Goal: Find specific page/section: Find specific page/section

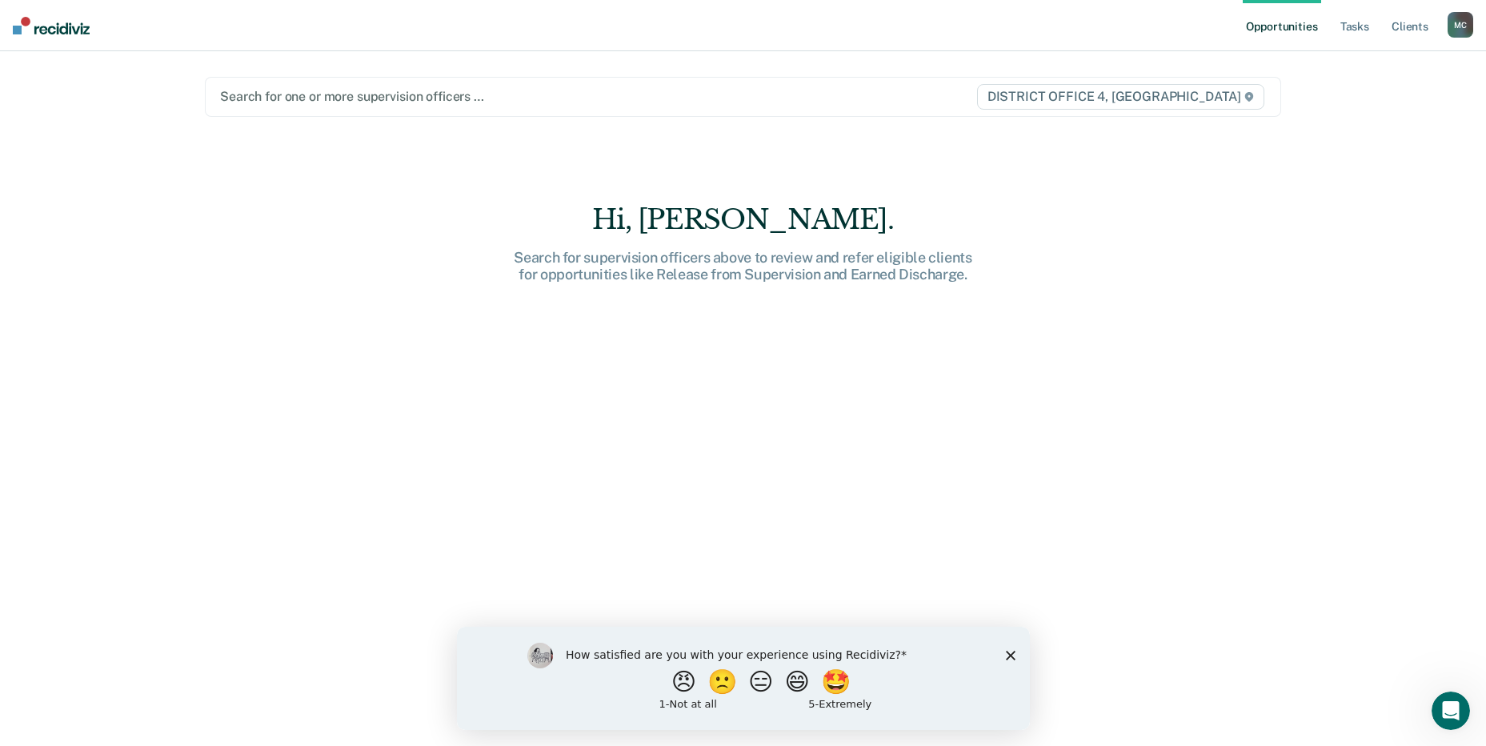
click at [849, 201] on main "Search for one or more supervision officers … DISTRICT OFFICE [STREET_ADDRESS].…" at bounding box center [743, 379] width 1115 height 656
click at [1349, 32] on link "Tasks" at bounding box center [1354, 25] width 35 height 51
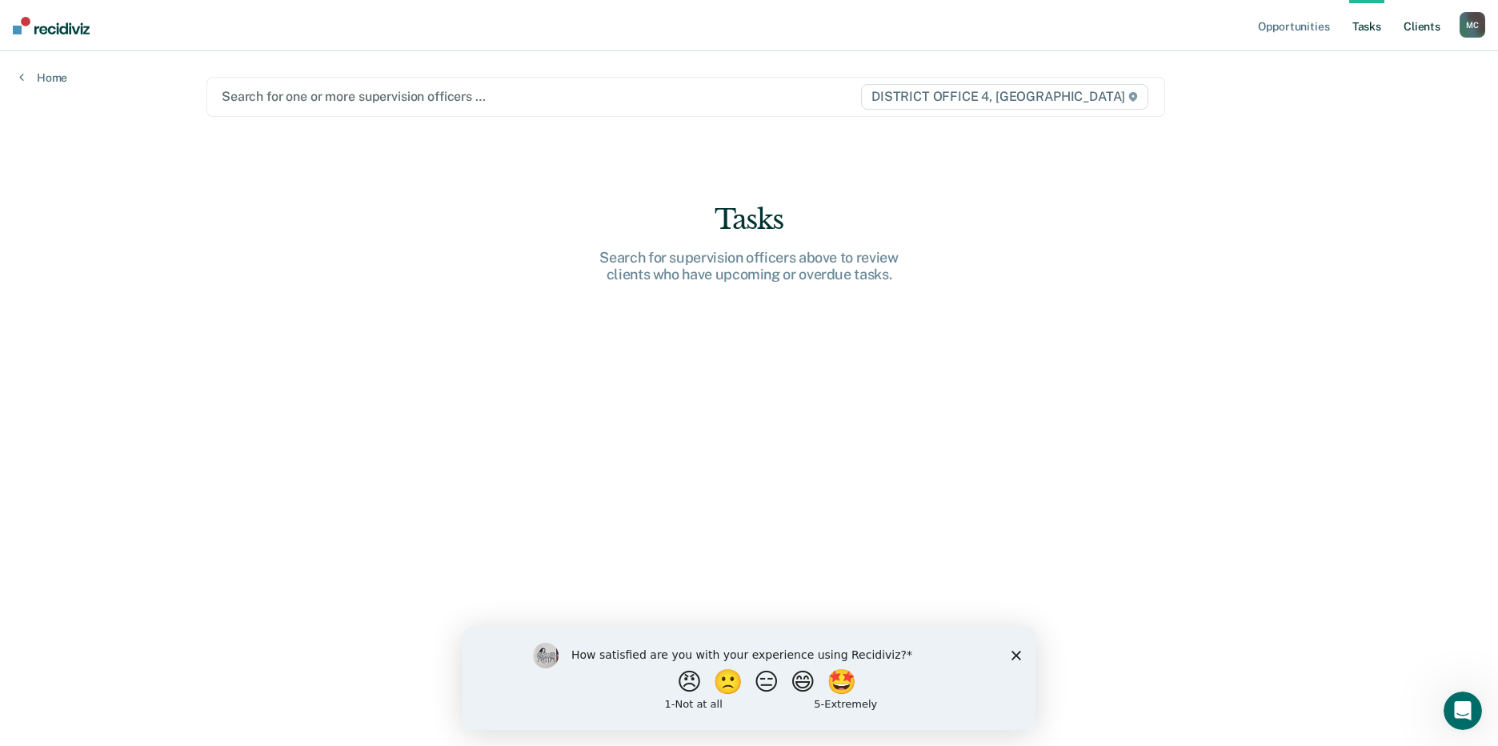
click at [1409, 29] on link "Client s" at bounding box center [1421, 25] width 43 height 51
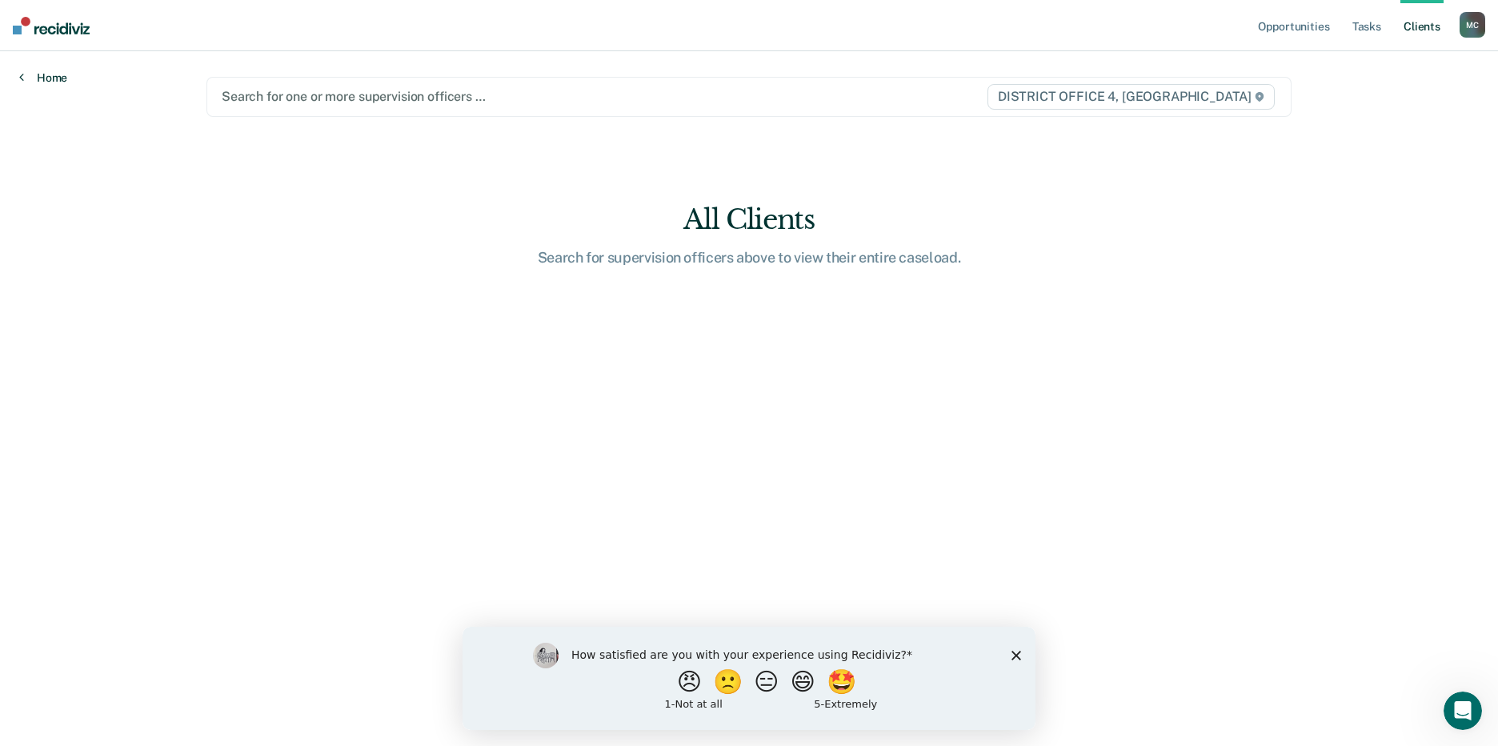
click at [58, 73] on link "Home" at bounding box center [43, 77] width 48 height 14
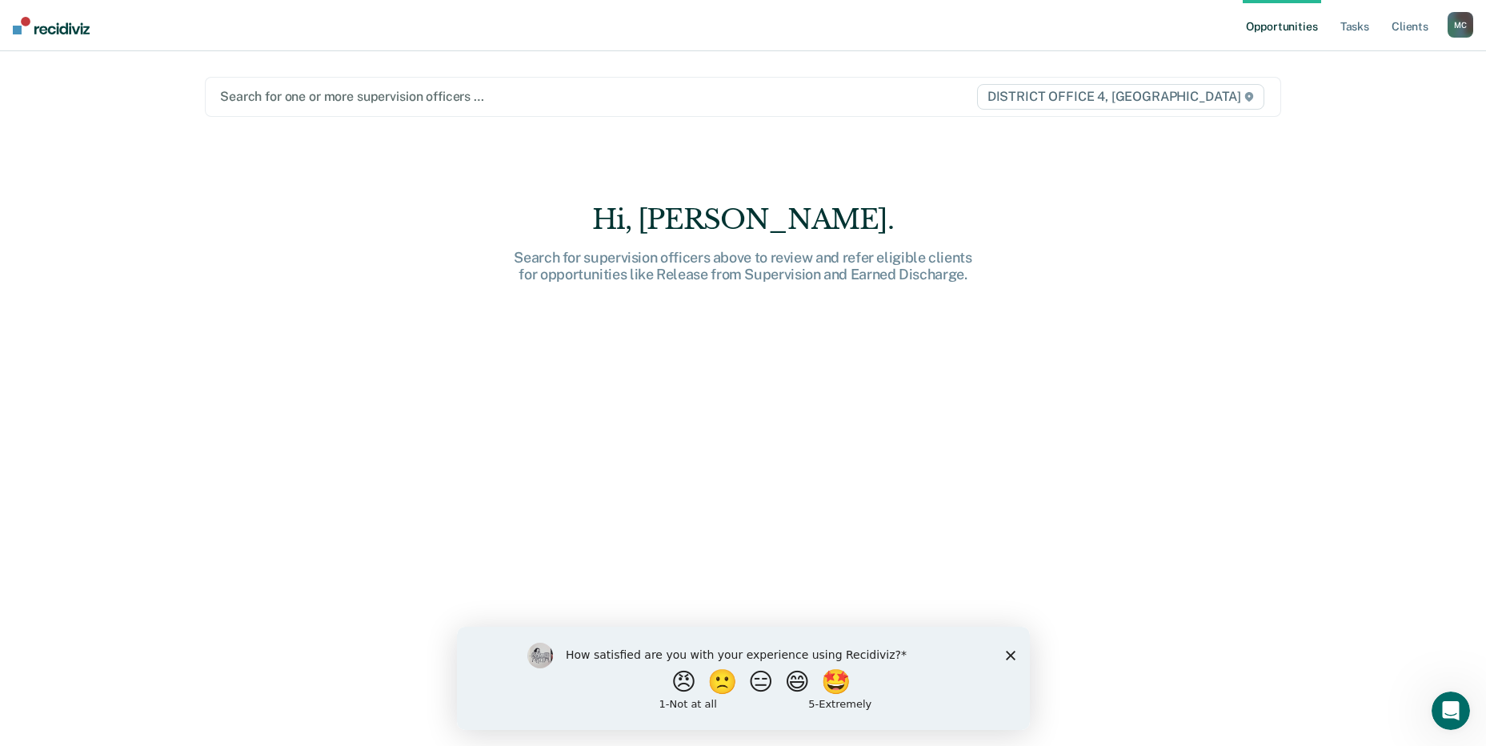
click at [526, 102] on div at bounding box center [585, 96] width 731 height 18
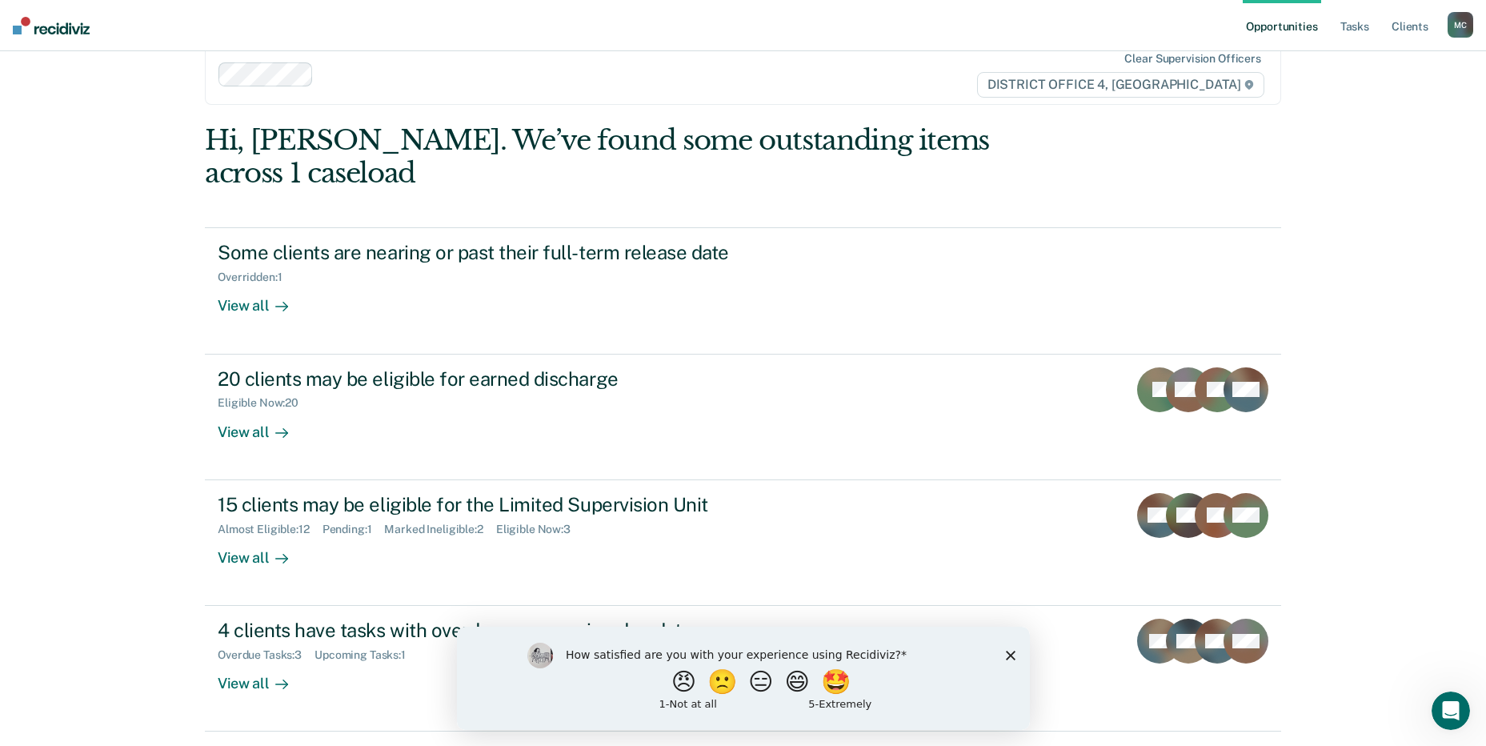
scroll to position [49, 0]
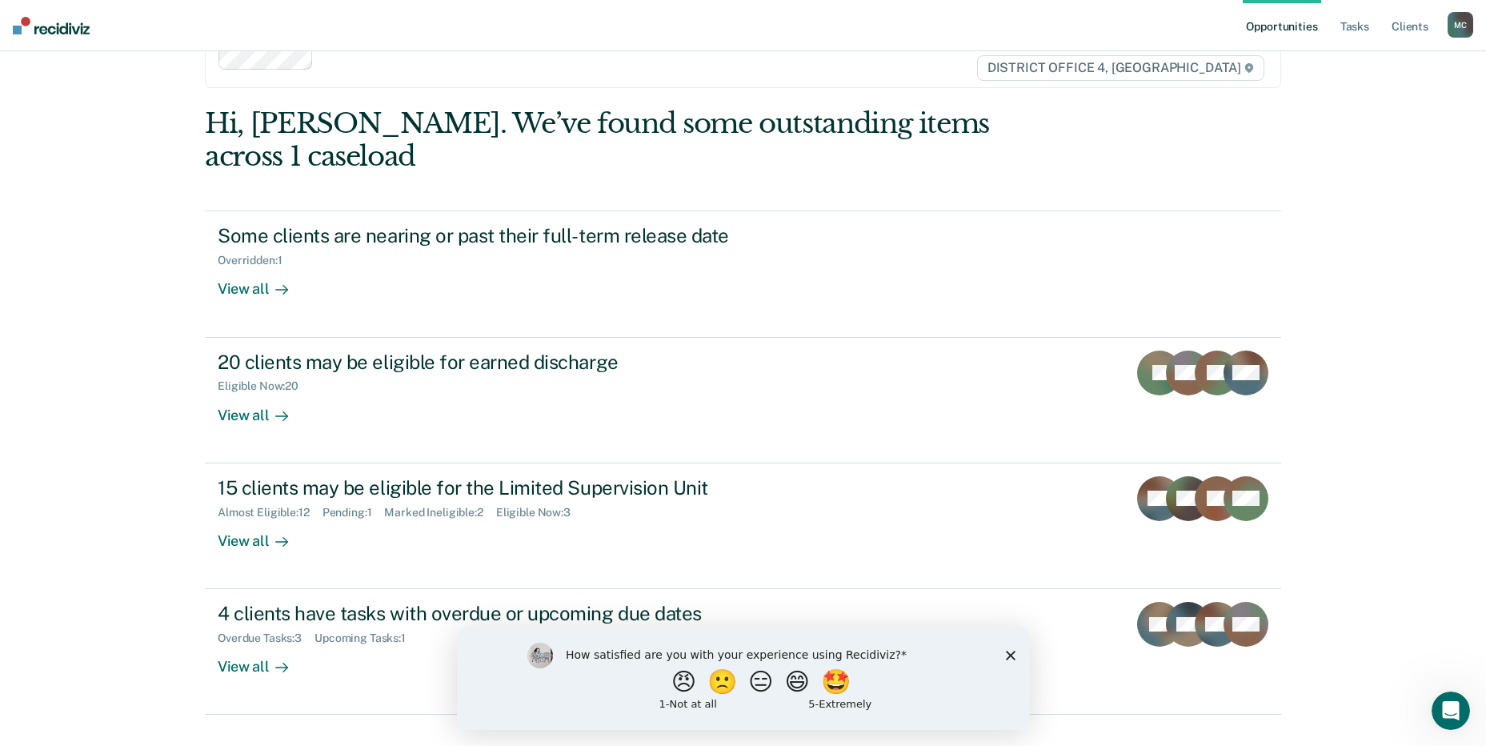
click at [1008, 655] on polygon "Close survey" at bounding box center [1010, 655] width 10 height 10
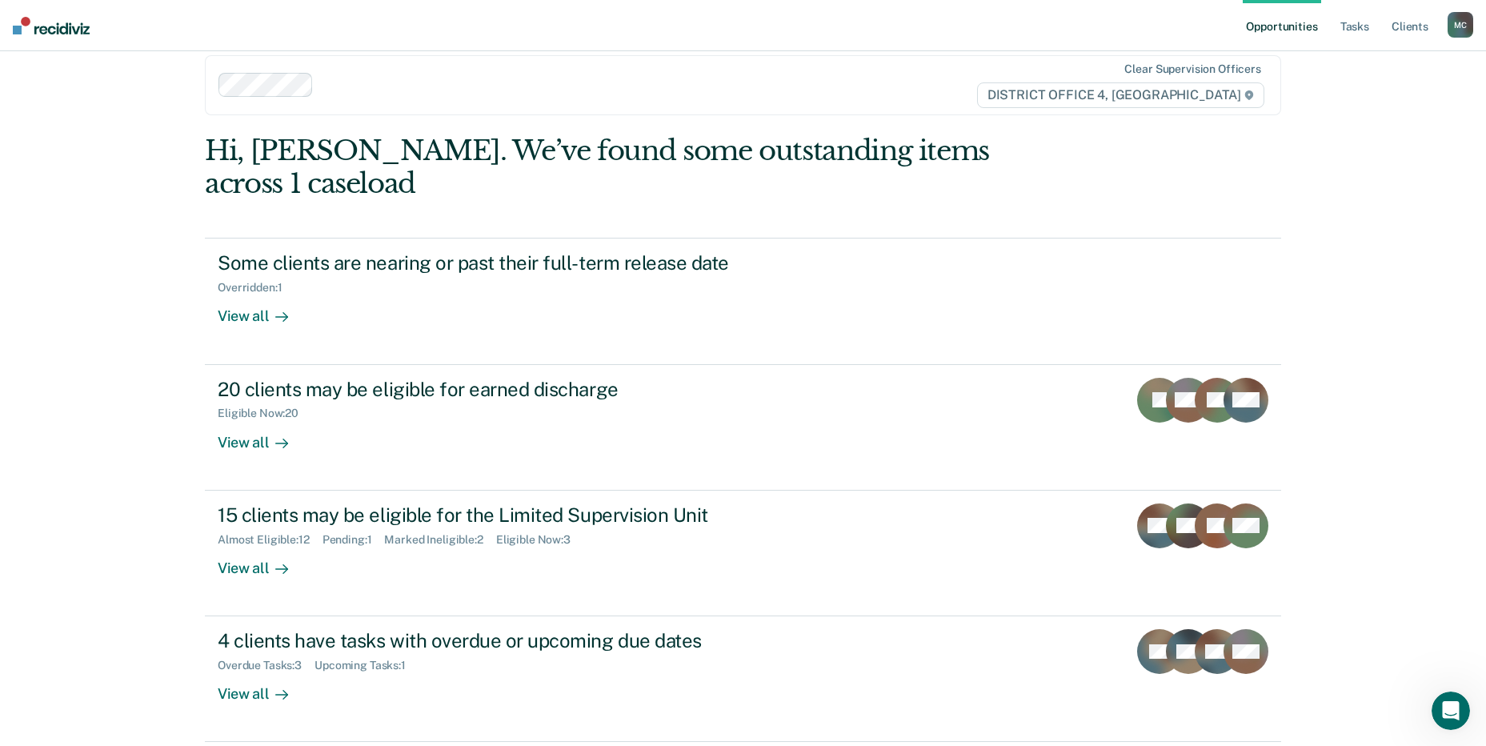
scroll to position [0, 0]
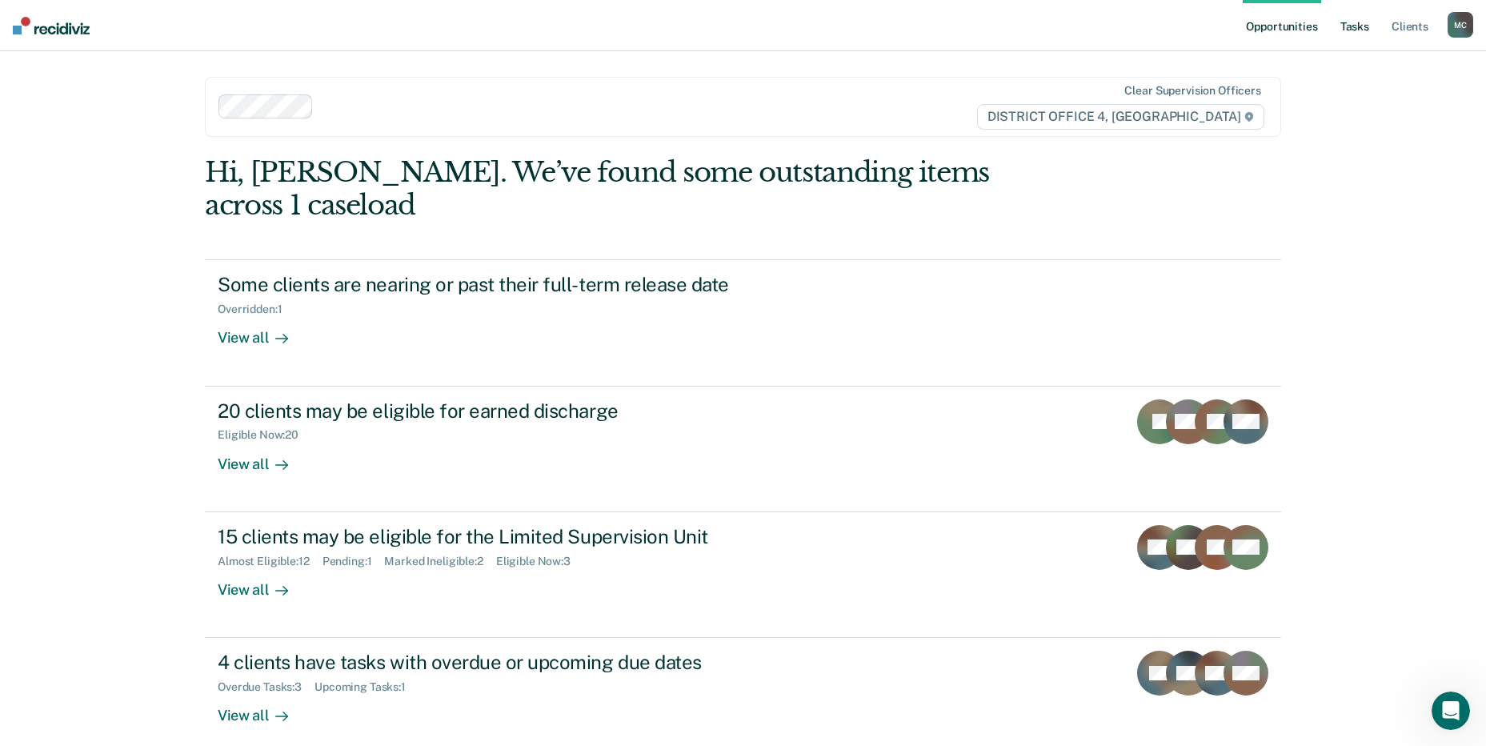
click at [1345, 32] on link "Tasks" at bounding box center [1354, 25] width 35 height 51
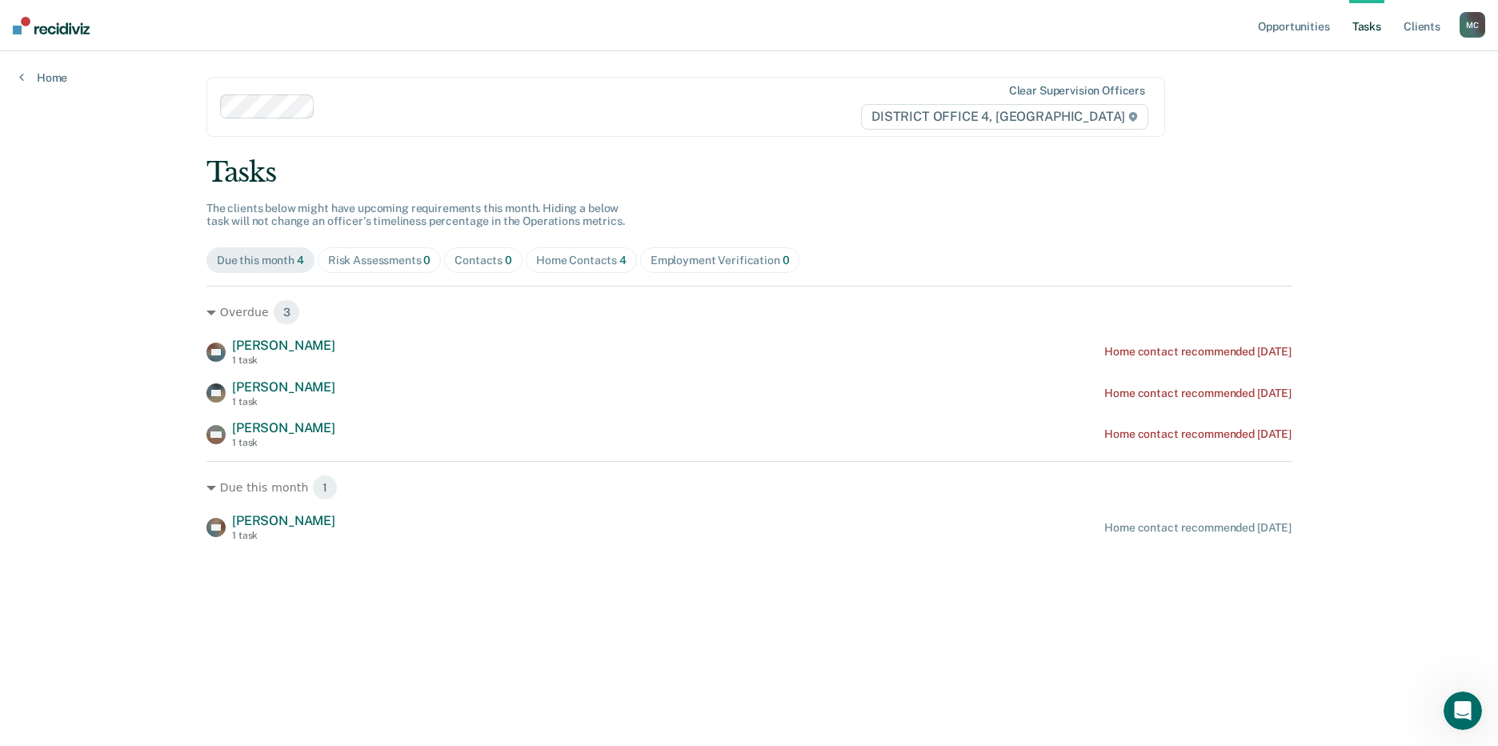
click at [394, 264] on div "Risk Assessments 0" at bounding box center [379, 261] width 103 height 14
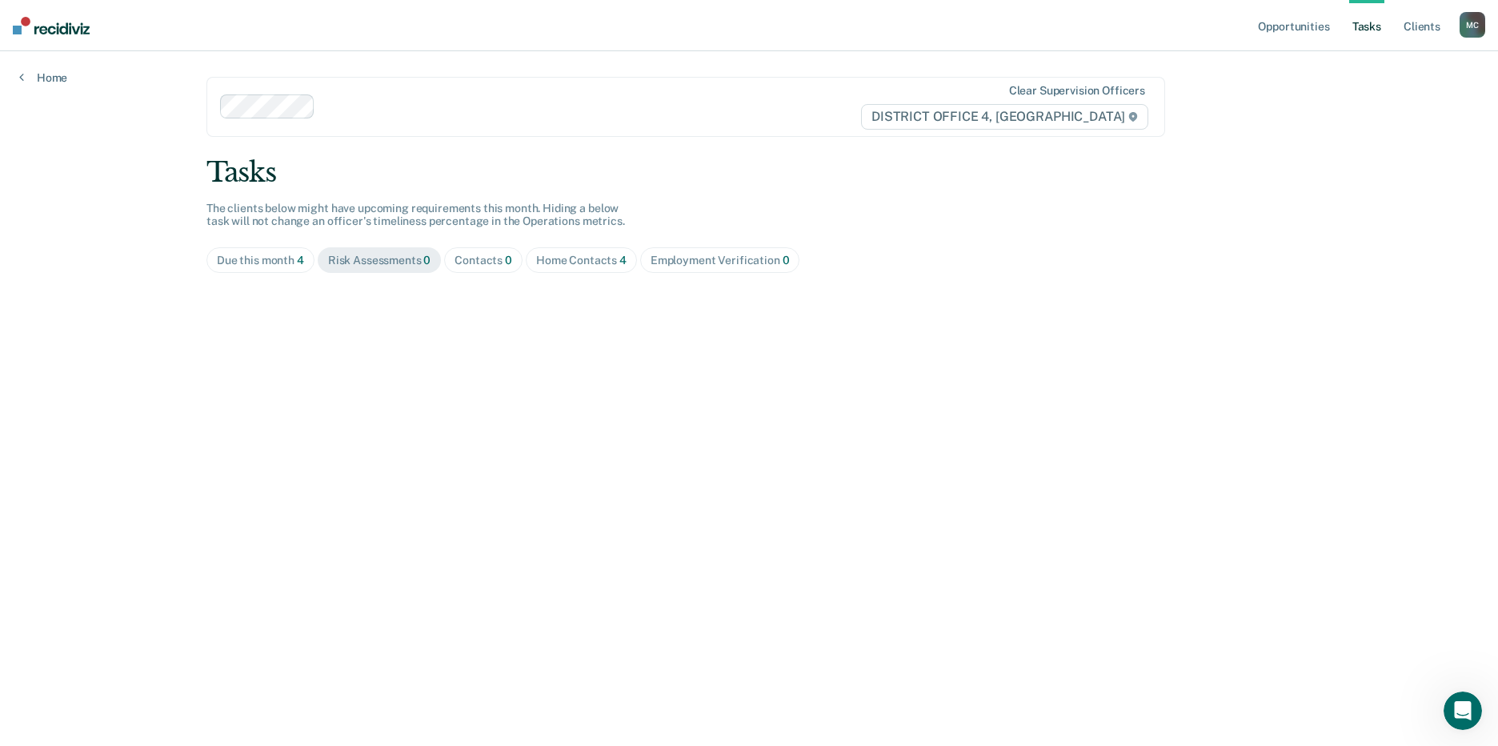
click at [468, 262] on div "Contacts 0" at bounding box center [483, 261] width 58 height 14
click at [578, 256] on div "Home Contacts 4" at bounding box center [581, 261] width 90 height 14
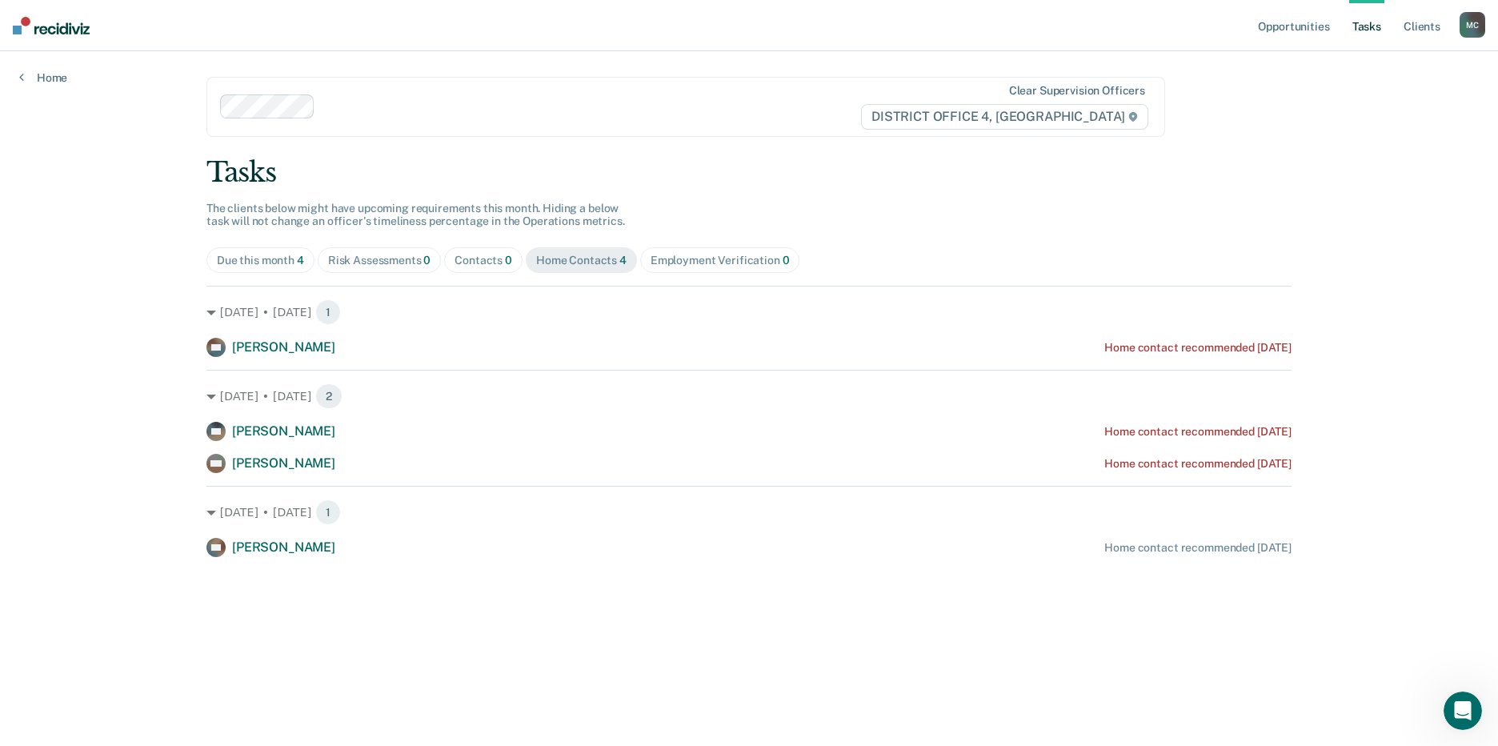
click at [687, 254] on div "Employment Verification 0" at bounding box center [720, 261] width 139 height 14
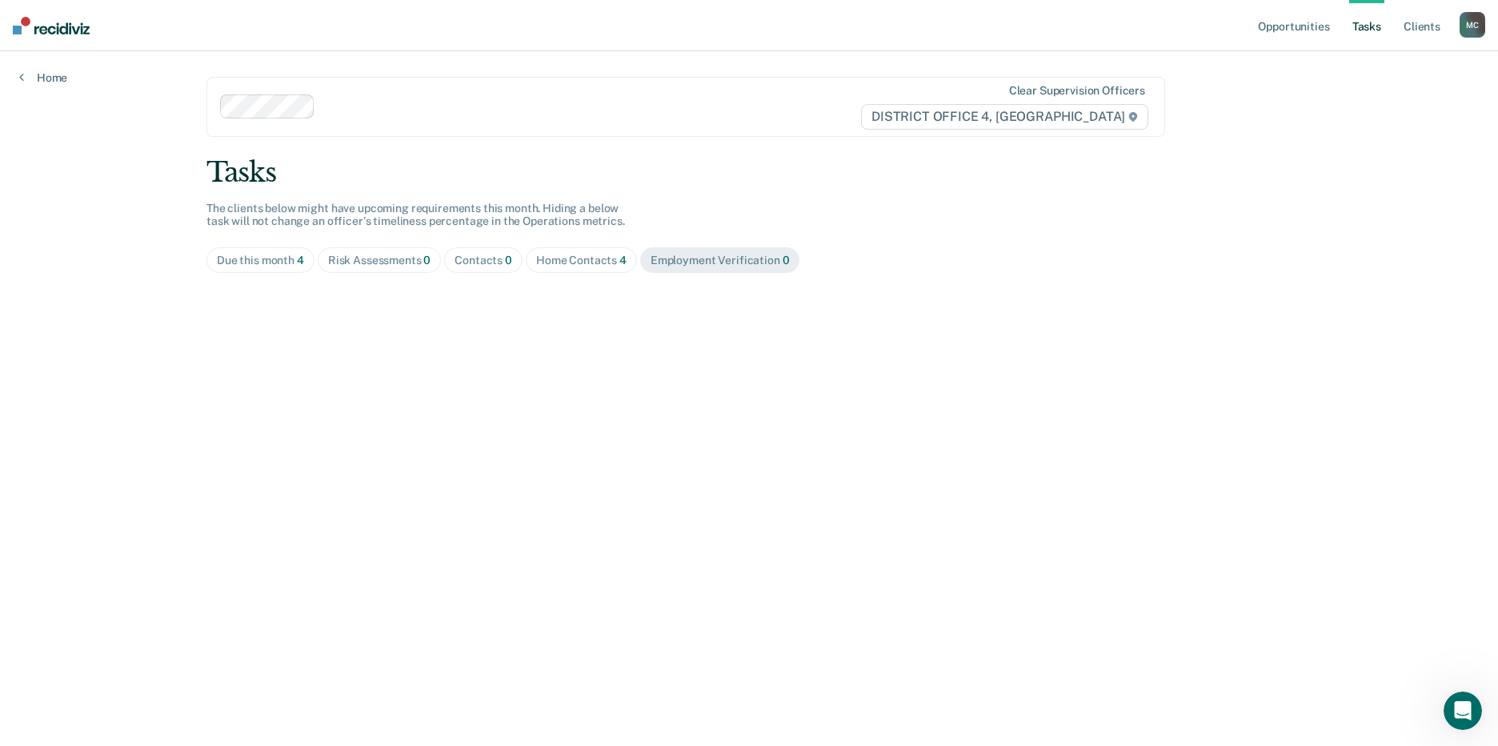
click at [593, 261] on div "Home Contacts 4" at bounding box center [581, 261] width 90 height 14
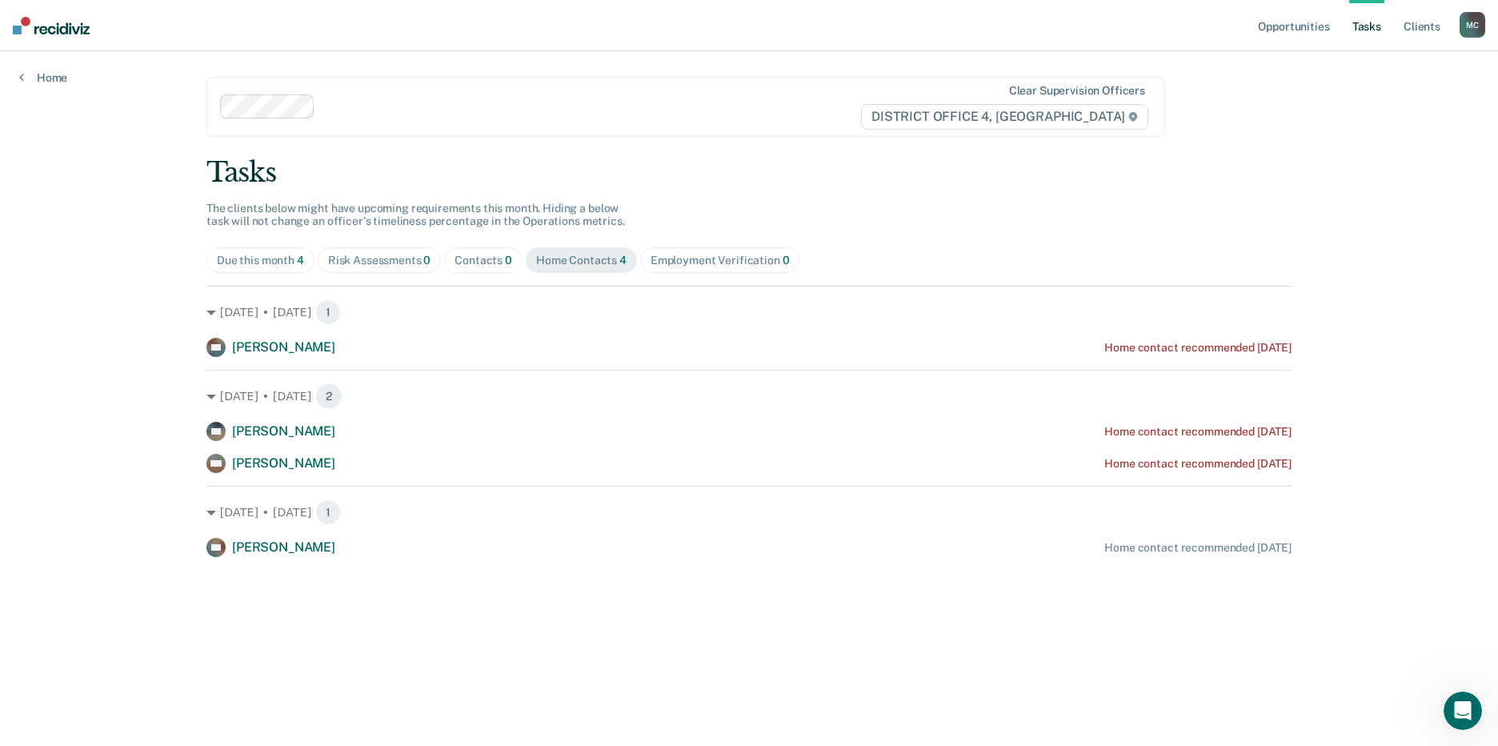
click at [471, 264] on div "Contacts 0" at bounding box center [483, 261] width 58 height 14
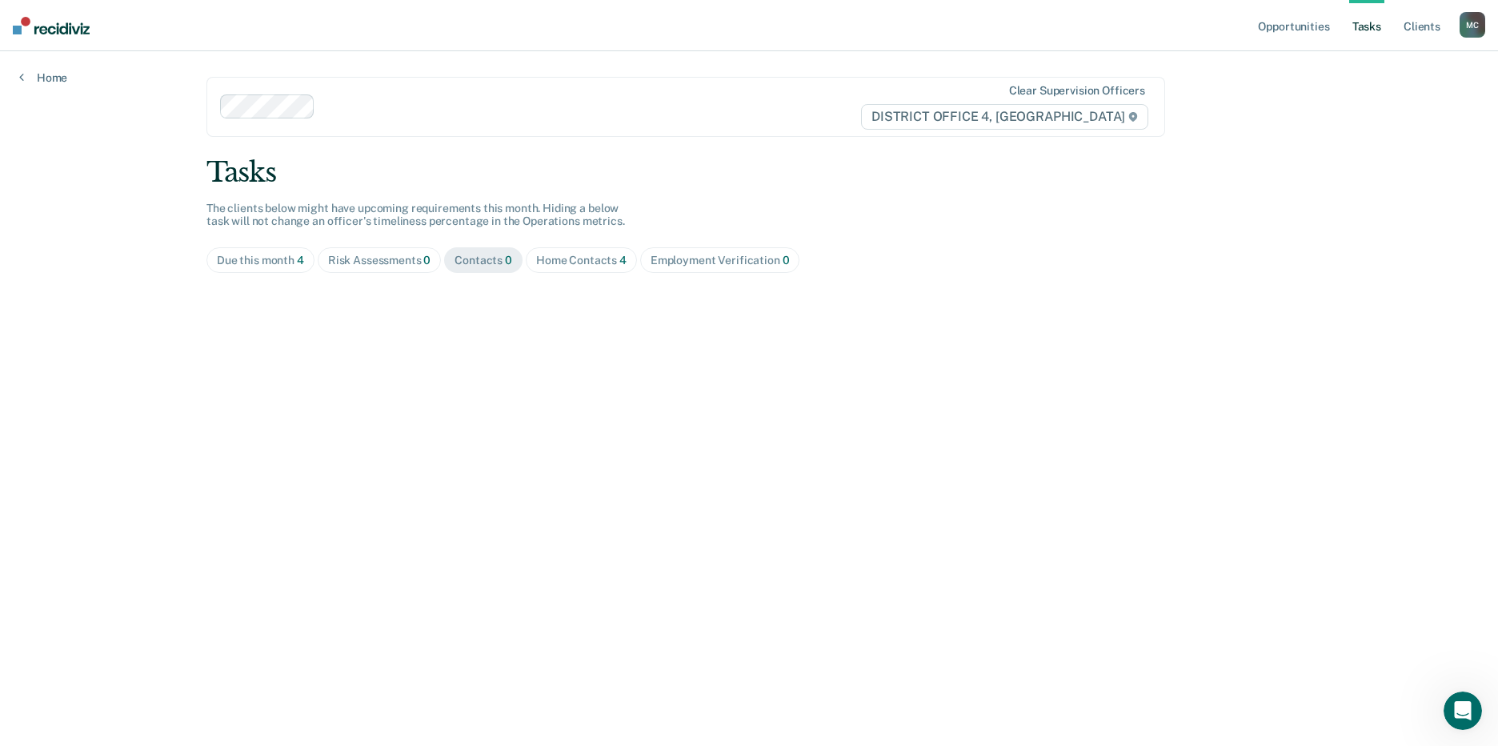
drag, startPoint x: 385, startPoint y: 265, endPoint x: 358, endPoint y: 266, distance: 26.5
click at [384, 265] on div "Risk Assessments 0" at bounding box center [379, 261] width 103 height 14
click at [248, 258] on div "Due this month 4" at bounding box center [260, 261] width 87 height 14
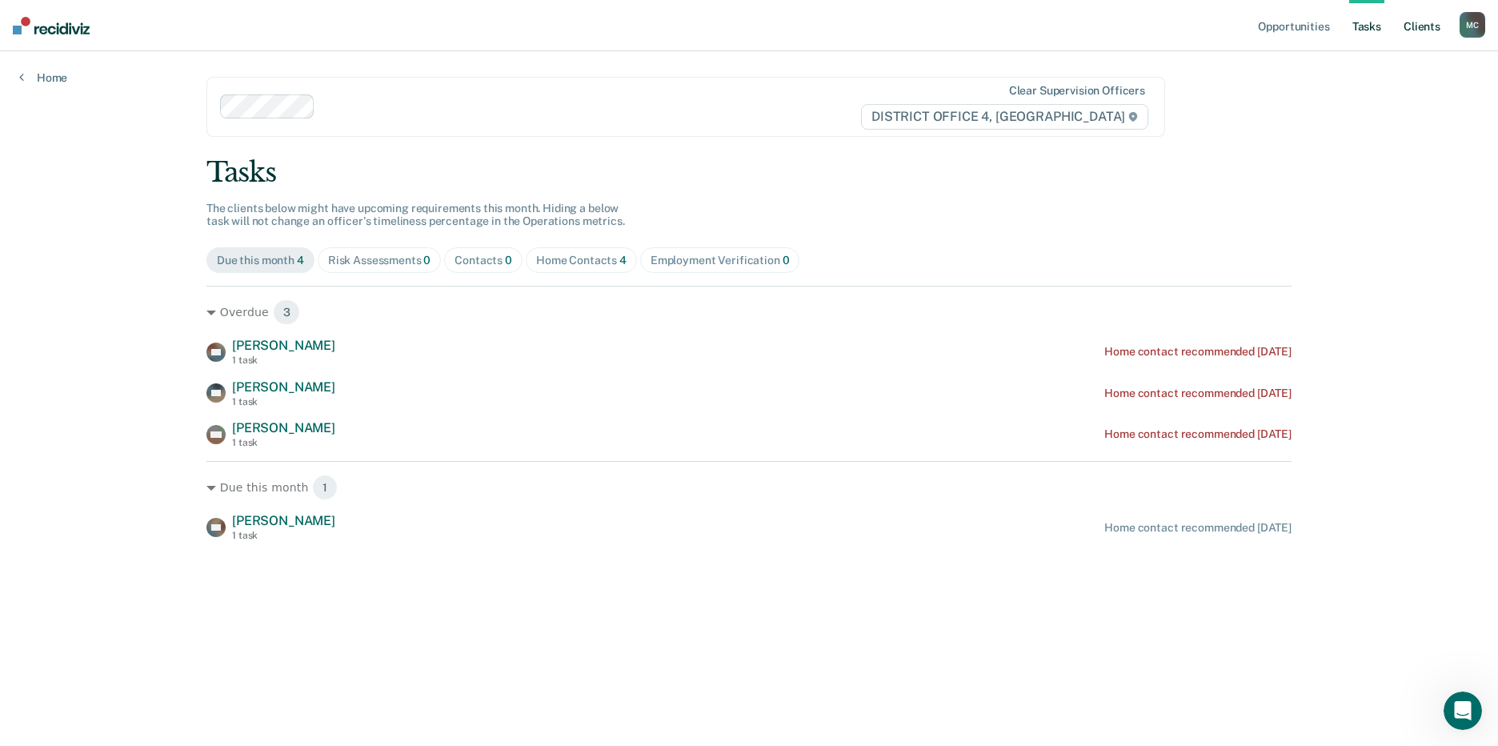
click at [1415, 23] on link "Client s" at bounding box center [1421, 25] width 43 height 51
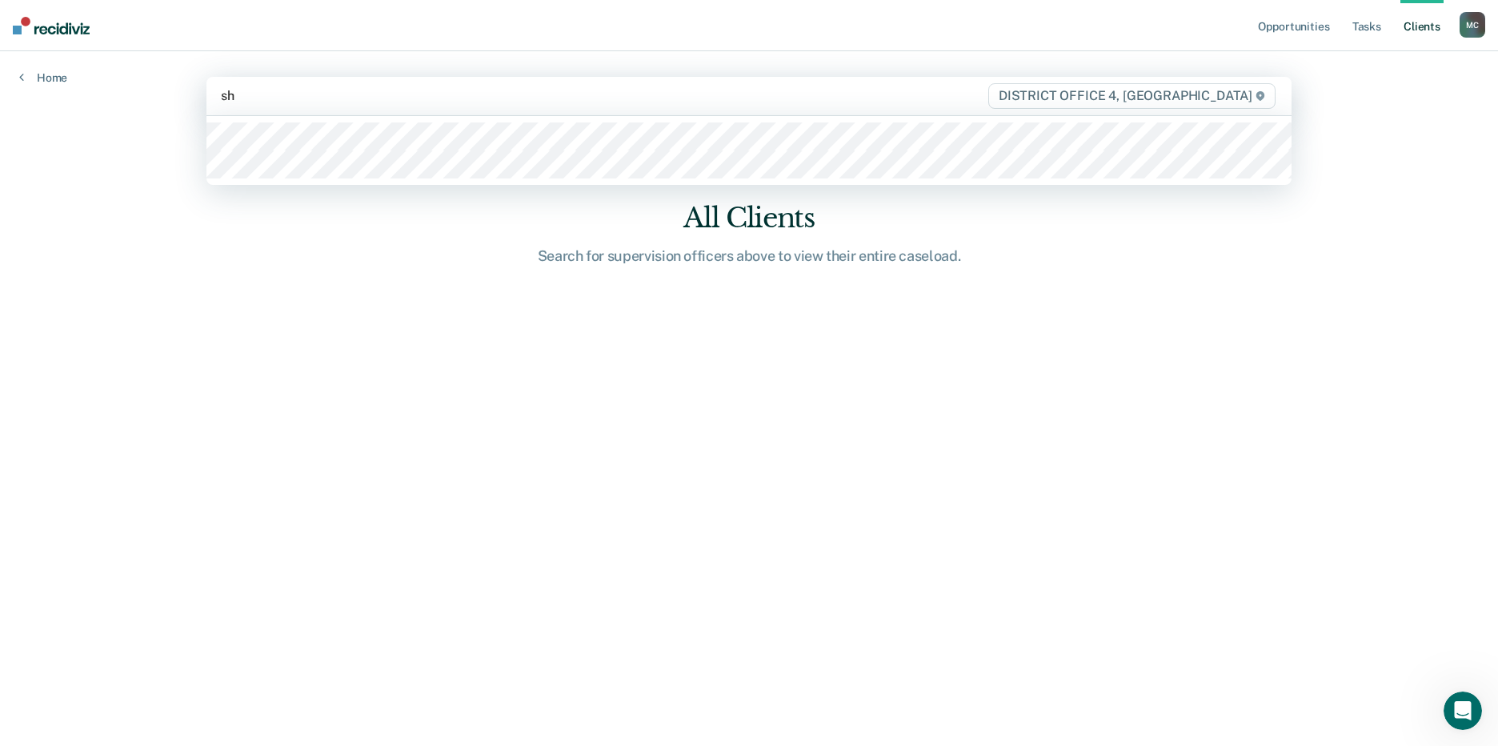
type input "s"
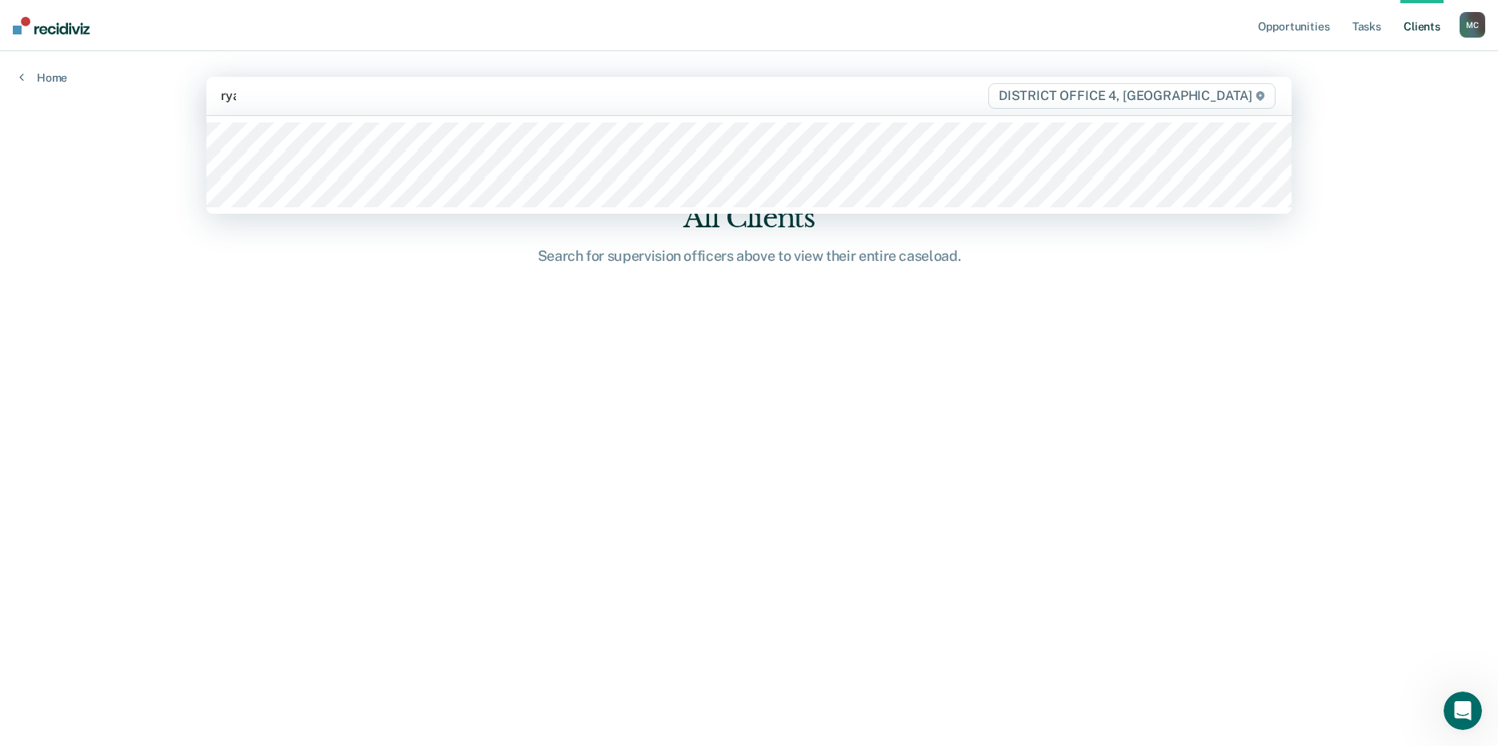
type input "[PERSON_NAME]"
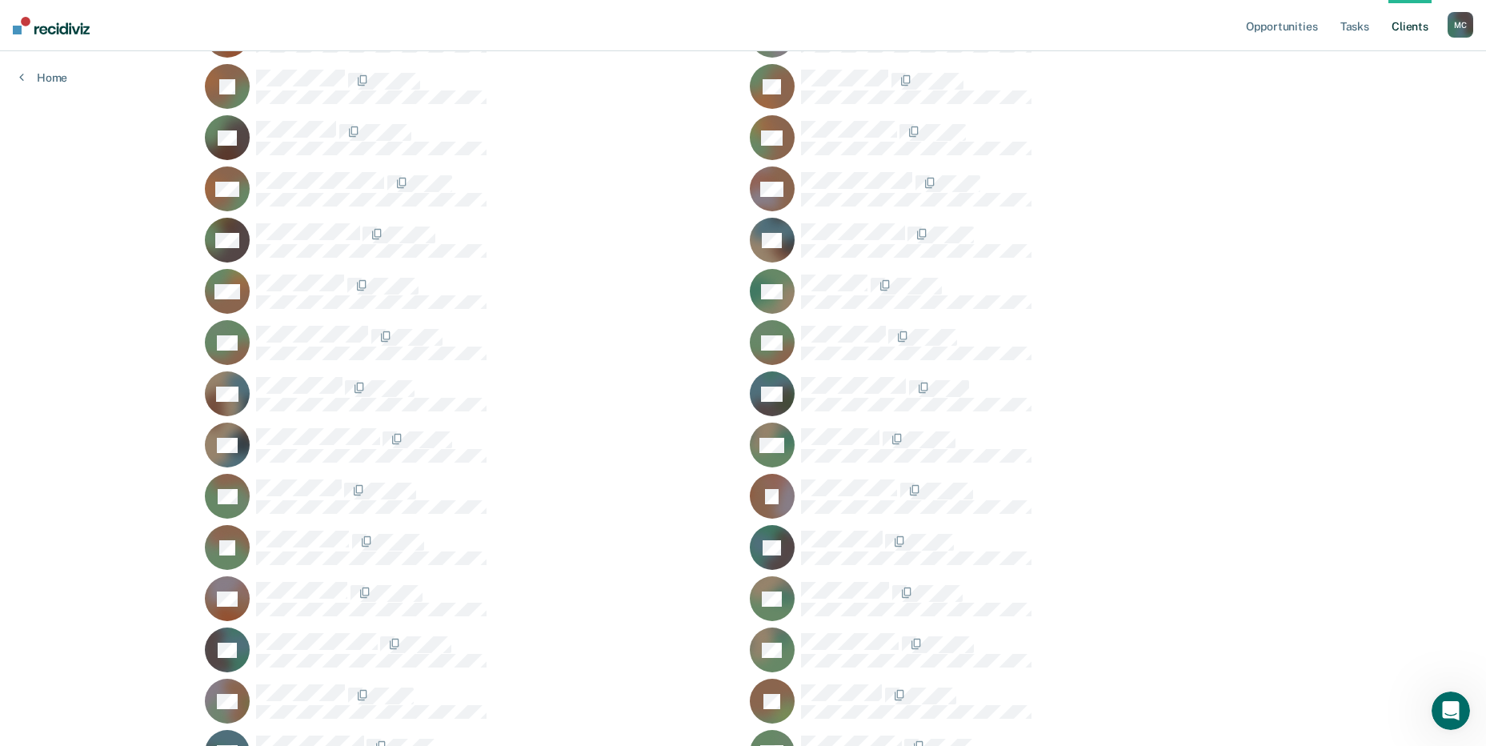
scroll to position [1334, 0]
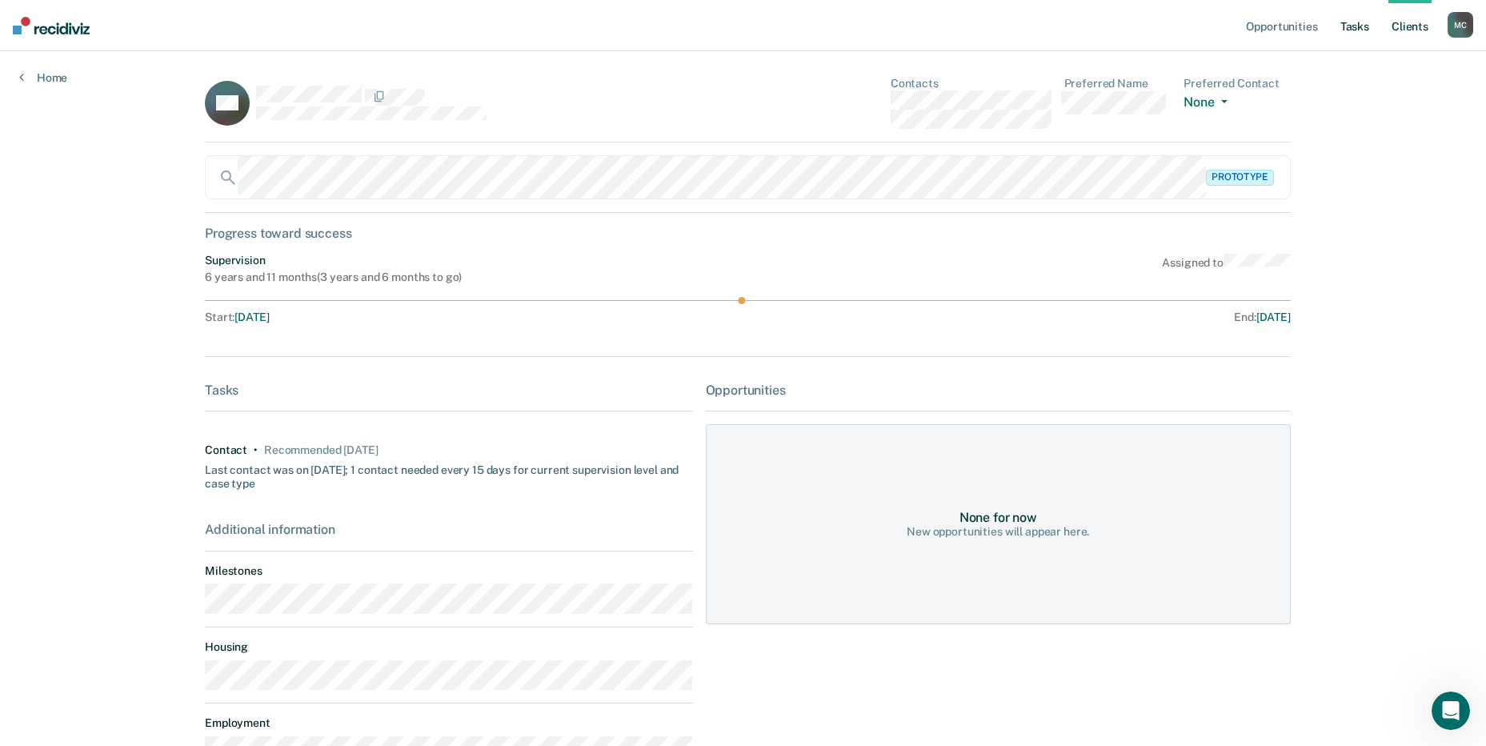
click at [1355, 27] on link "Tasks" at bounding box center [1354, 25] width 35 height 51
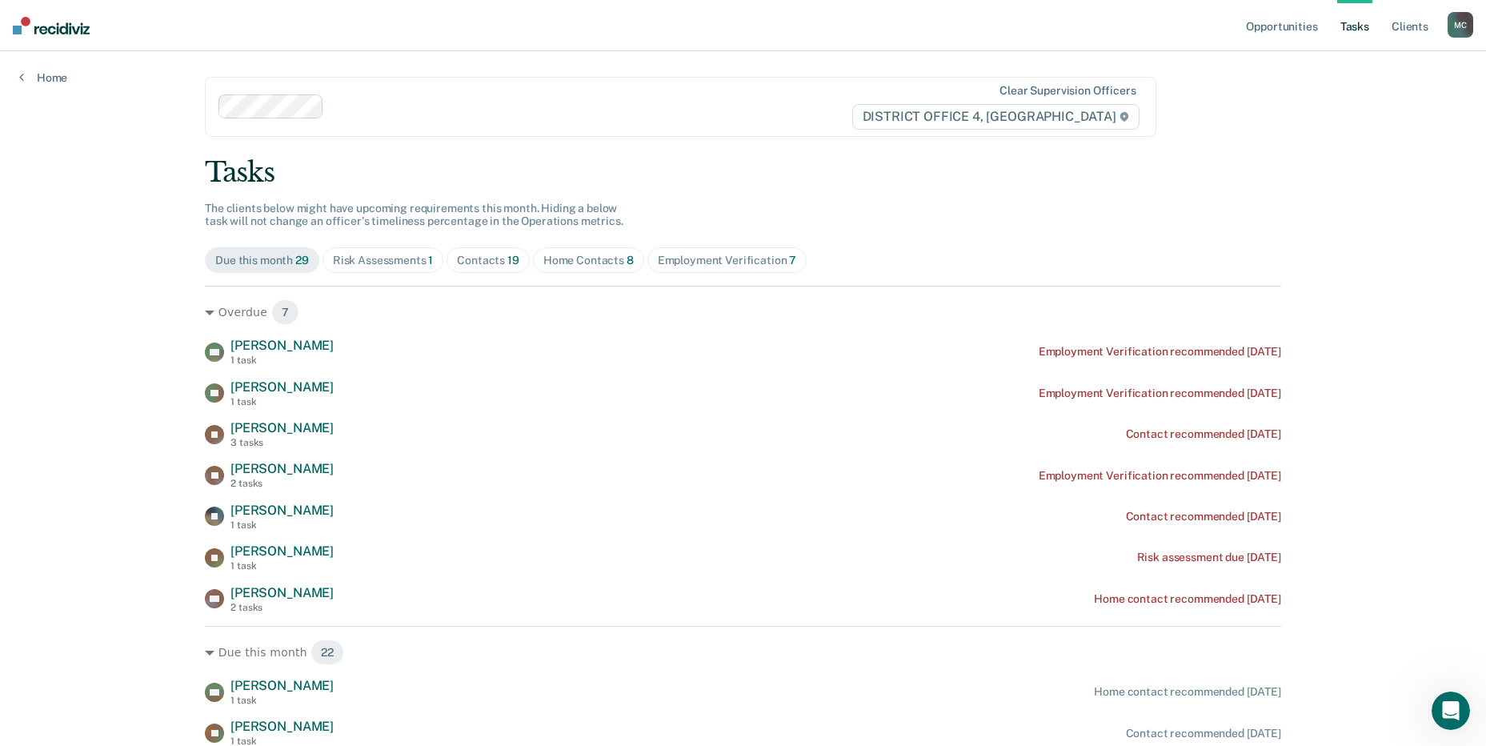
click at [409, 266] on div "Risk Assessments 1" at bounding box center [383, 261] width 101 height 14
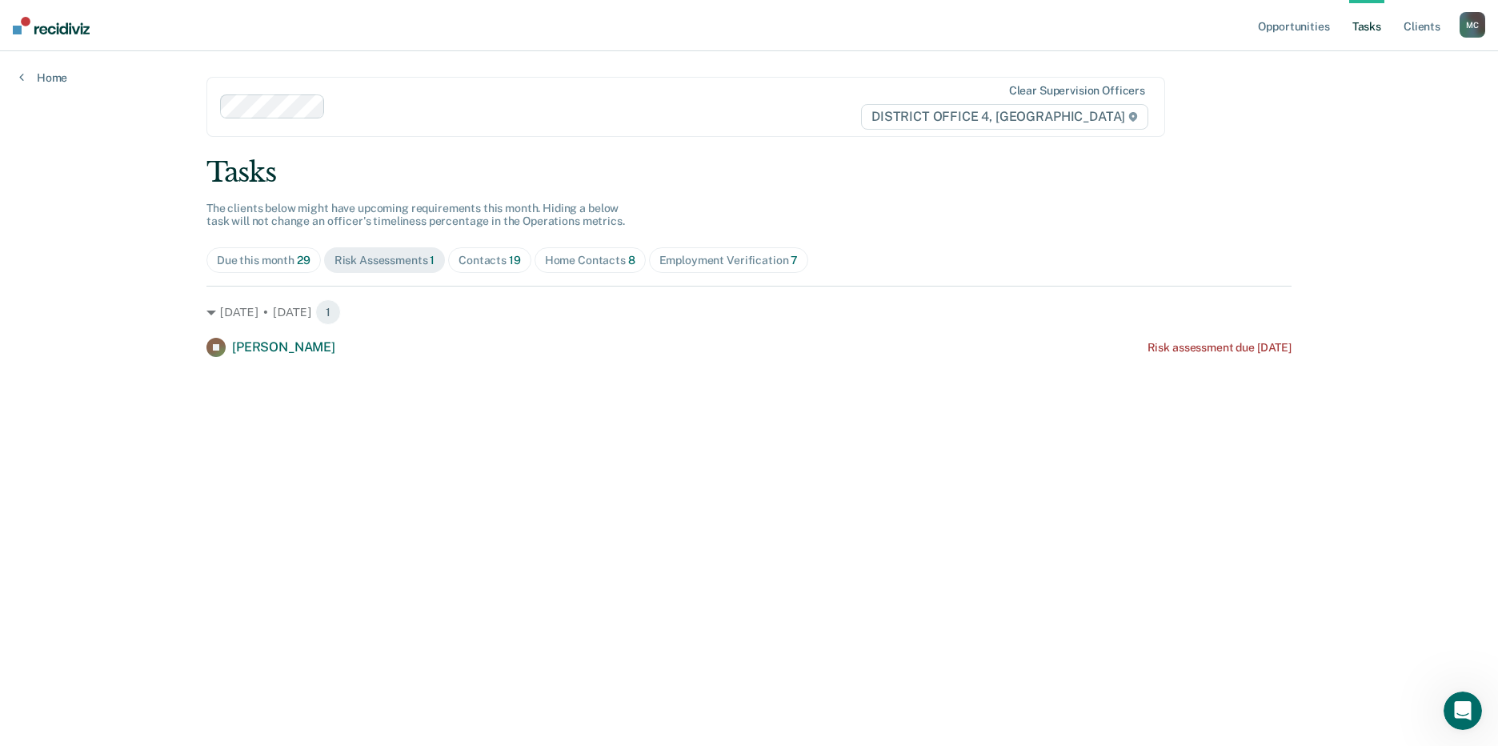
click at [494, 255] on div "Contacts 19" at bounding box center [489, 261] width 62 height 14
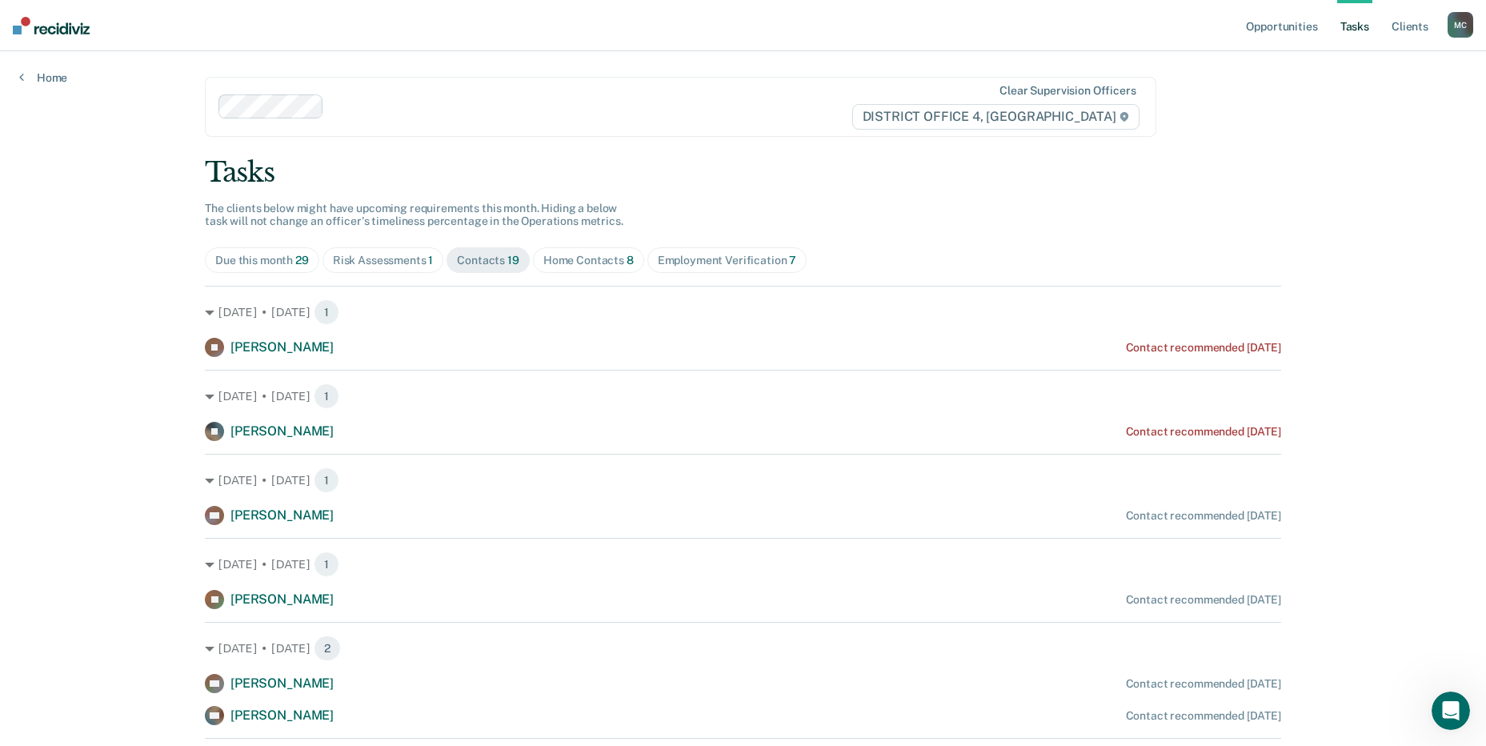
click at [571, 261] on div "Home Contacts 8" at bounding box center [588, 261] width 90 height 14
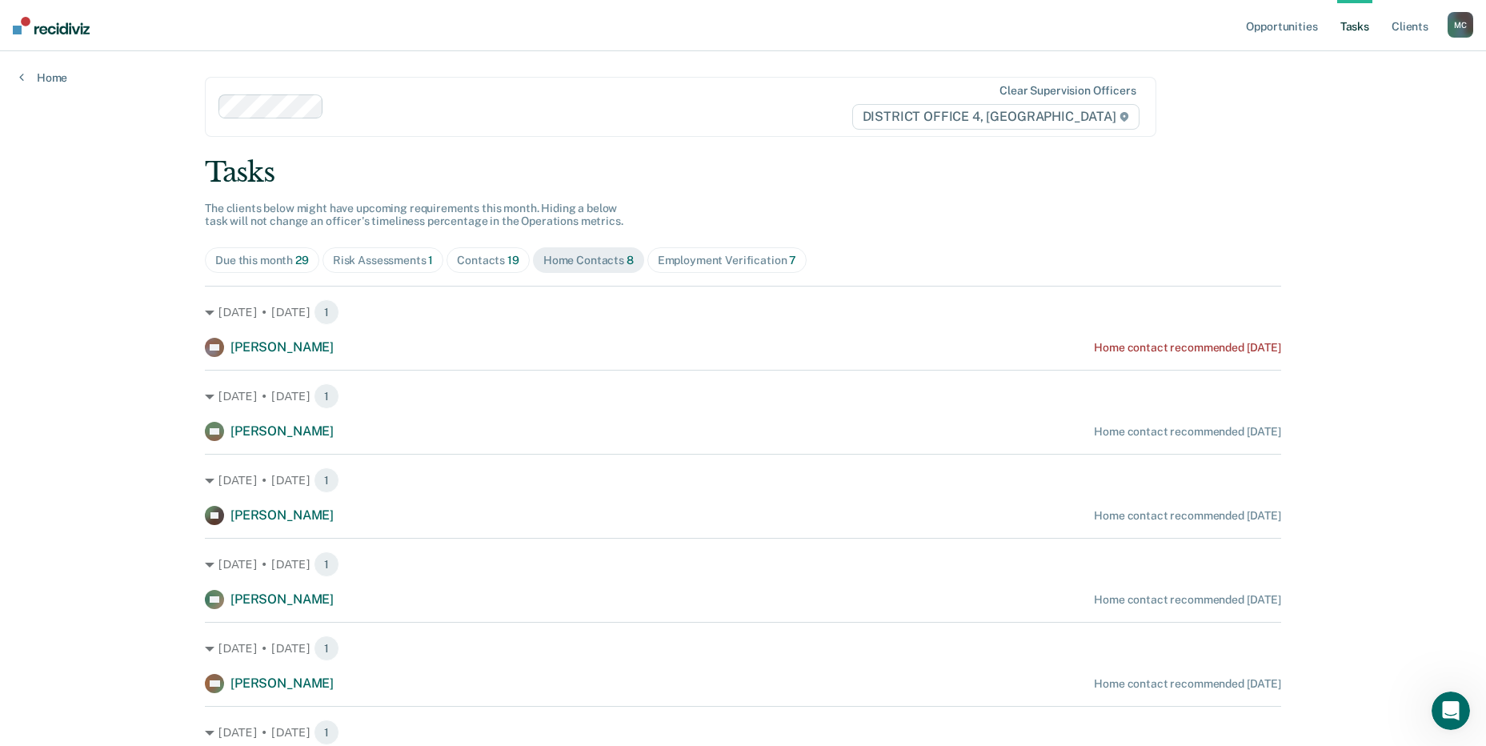
click at [696, 262] on div "Employment Verification 7" at bounding box center [727, 261] width 139 height 14
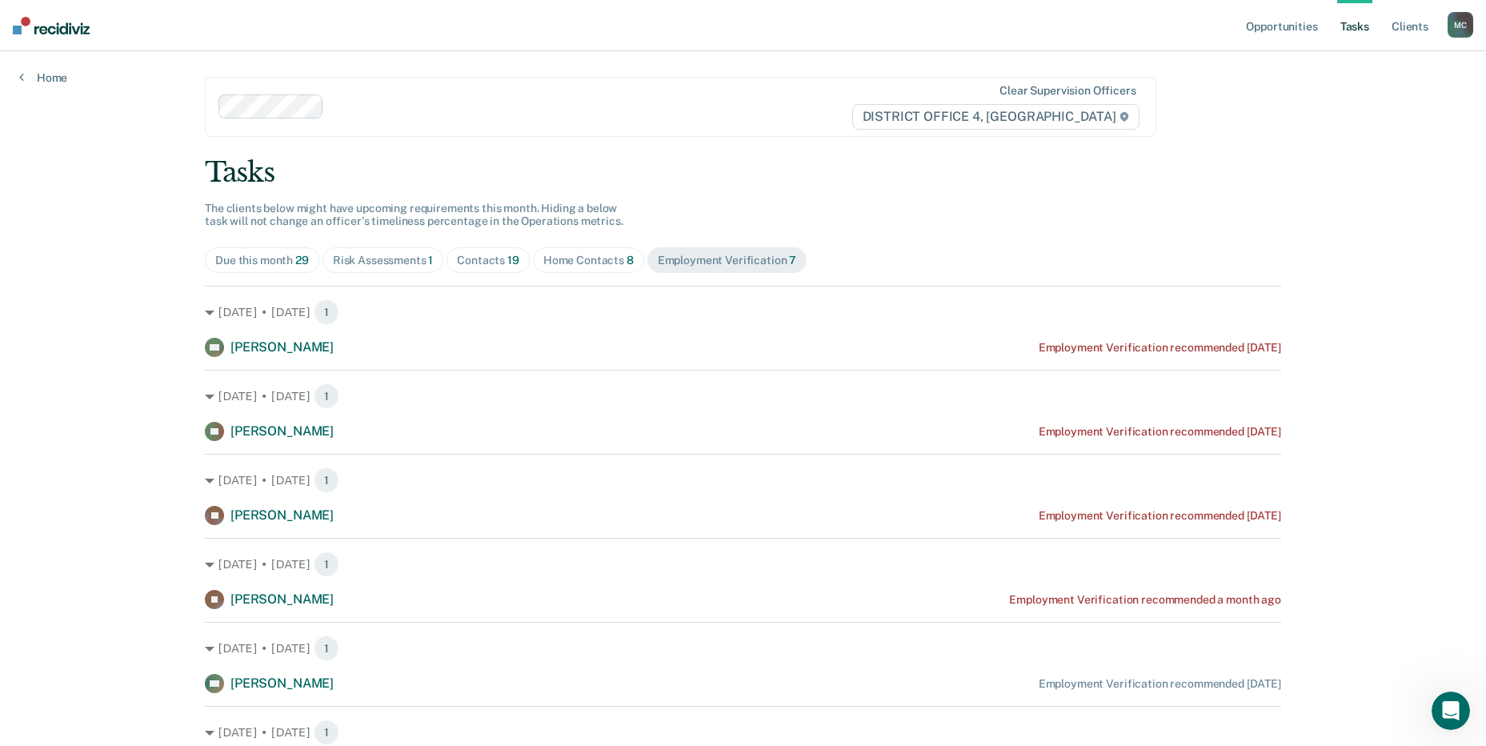
click at [927, 222] on div "Tasks The clients below might have upcoming requirements this month. Hiding a b…" at bounding box center [743, 508] width 1076 height 705
click at [50, 78] on link "Home" at bounding box center [43, 77] width 48 height 14
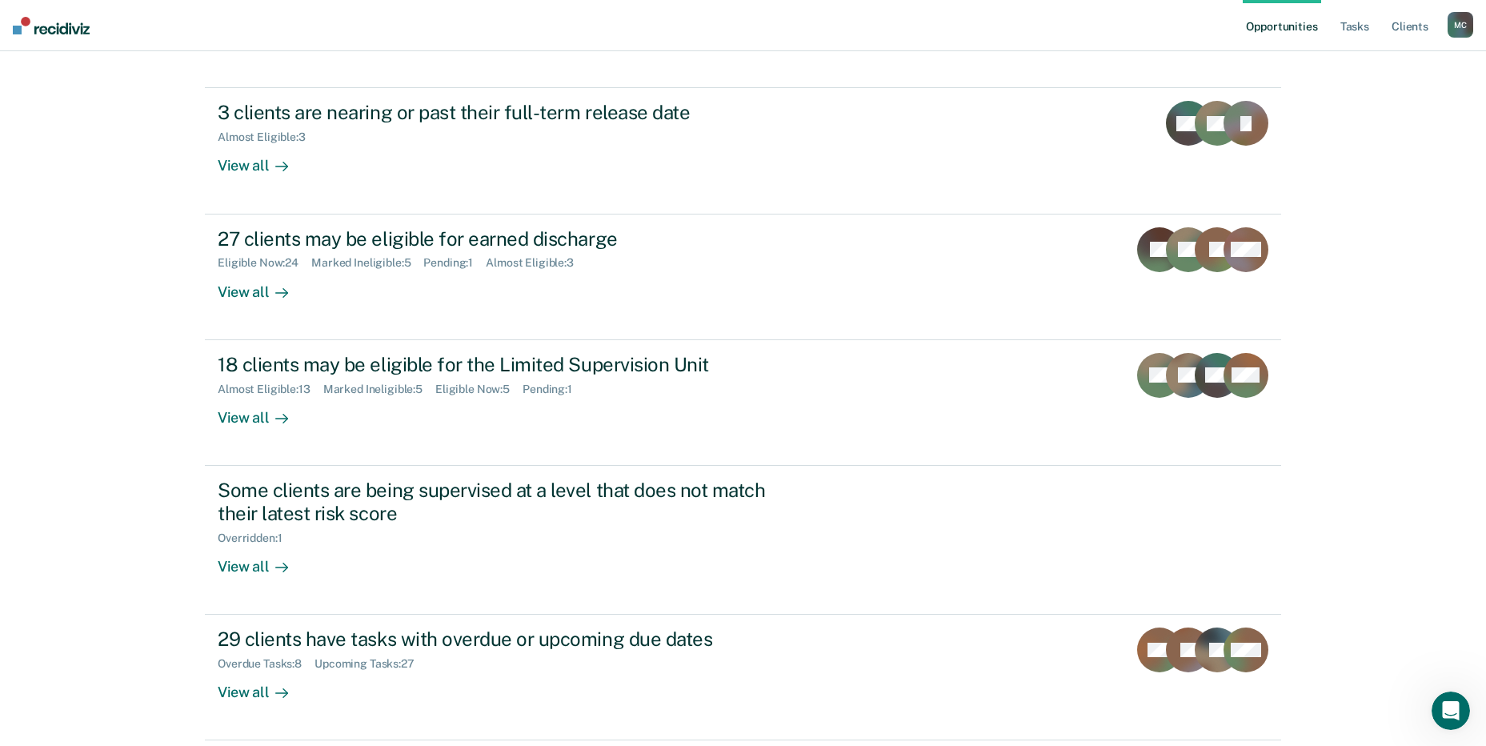
scroll to position [198, 0]
